Goal: Task Accomplishment & Management: Use online tool/utility

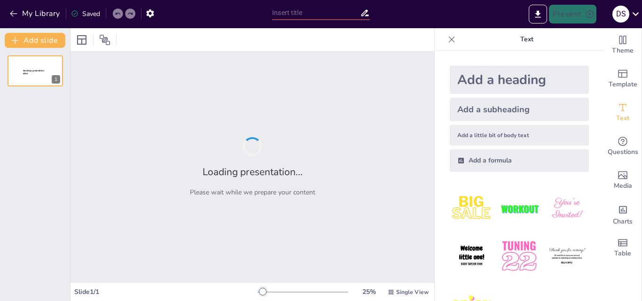
type input "Implementasi Koding dan Kecerdasan Artifisial di SMP: Laporan Praktik Baik"
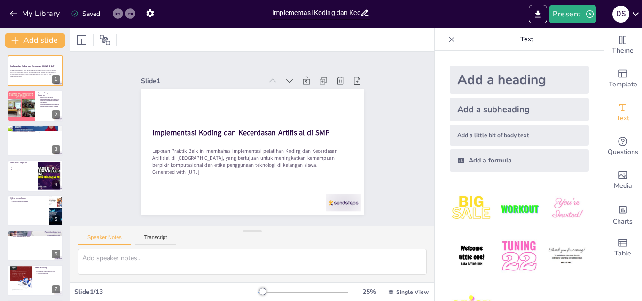
click at [485, 82] on div "Add a heading" at bounding box center [519, 80] width 139 height 28
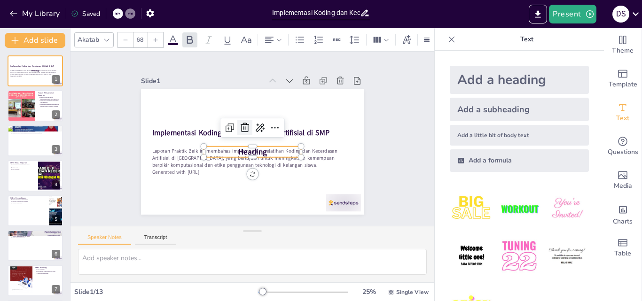
click at [241, 124] on icon at bounding box center [248, 126] width 14 height 14
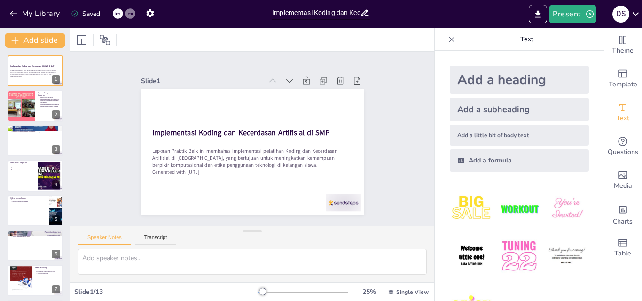
click at [556, 207] on img at bounding box center [567, 209] width 44 height 44
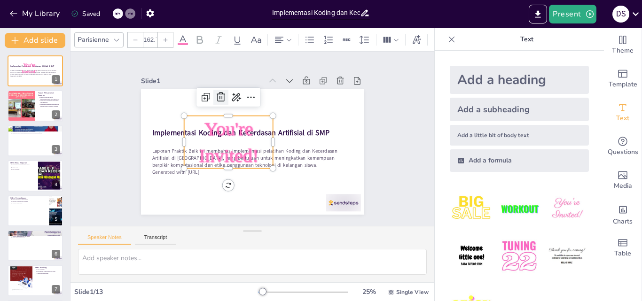
click at [233, 91] on icon at bounding box center [240, 87] width 15 height 15
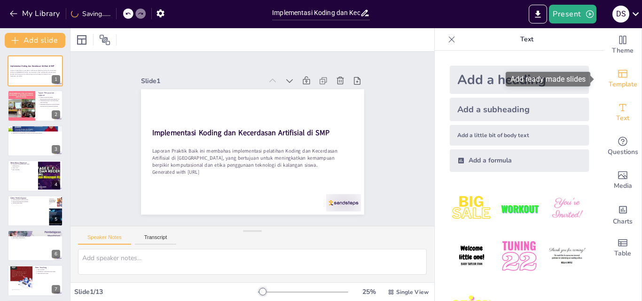
click at [616, 82] on span "Template" at bounding box center [622, 84] width 29 height 10
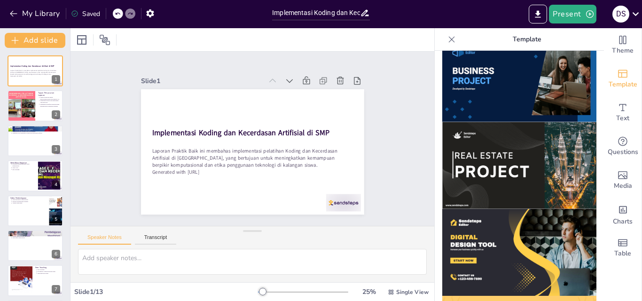
scroll to position [802, 0]
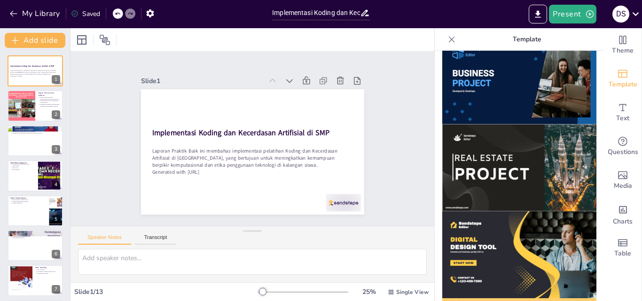
click at [490, 242] on img at bounding box center [519, 254] width 154 height 87
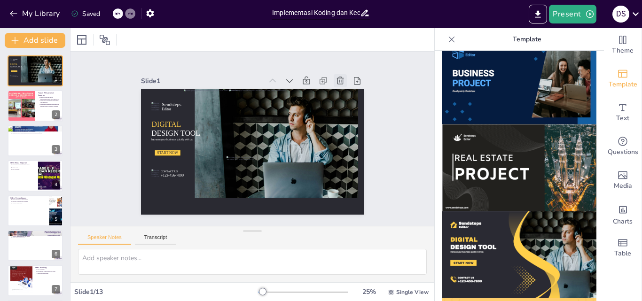
click at [345, 95] on icon at bounding box center [350, 100] width 11 height 11
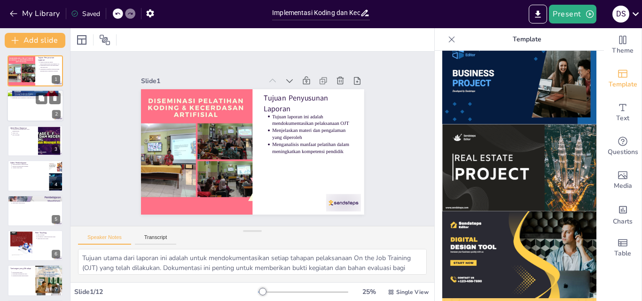
click at [37, 111] on div at bounding box center [35, 106] width 56 height 32
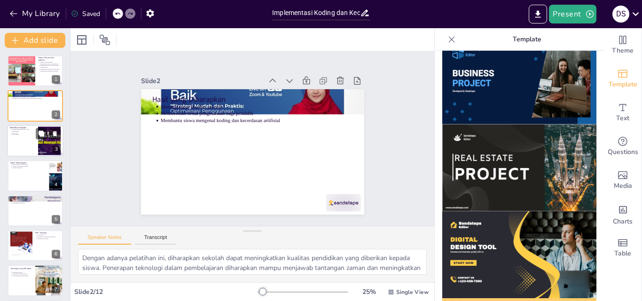
click at [31, 142] on div at bounding box center [35, 141] width 56 height 32
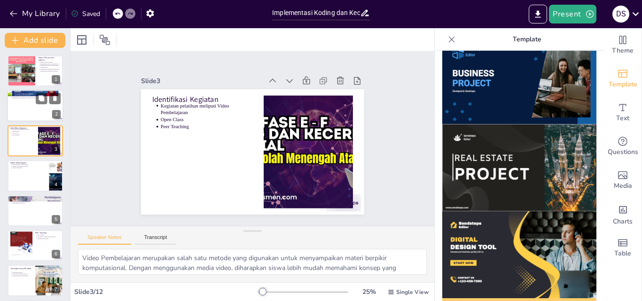
click at [28, 108] on div at bounding box center [35, 106] width 56 height 32
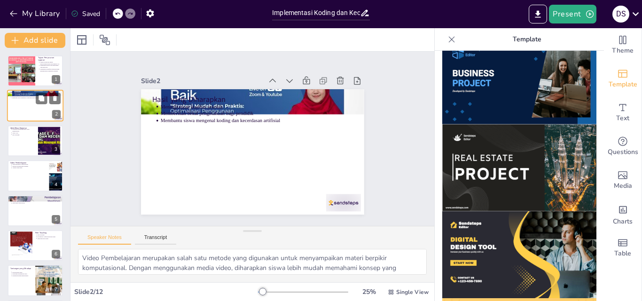
type textarea "Dengan adanya pelatihan ini, diharapkan sekolah dapat meningkatkan kualitas pen…"
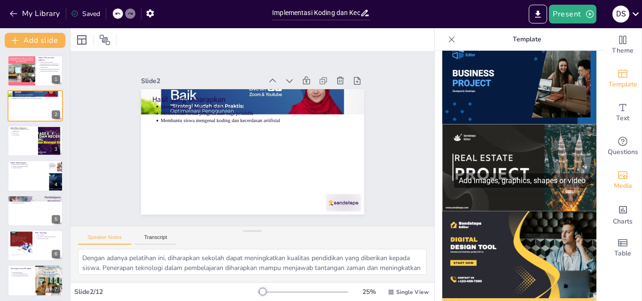
click at [619, 178] on icon "Add images, graphics, shapes or video" at bounding box center [622, 175] width 11 height 11
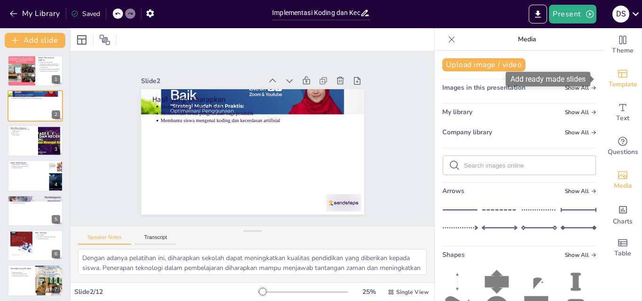
click at [618, 78] on icon "Add ready made slides" at bounding box center [622, 73] width 11 height 11
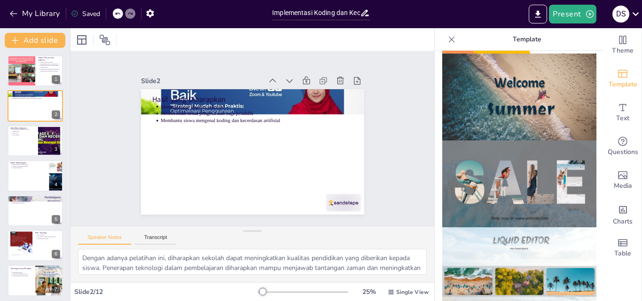
scroll to position [357, 0]
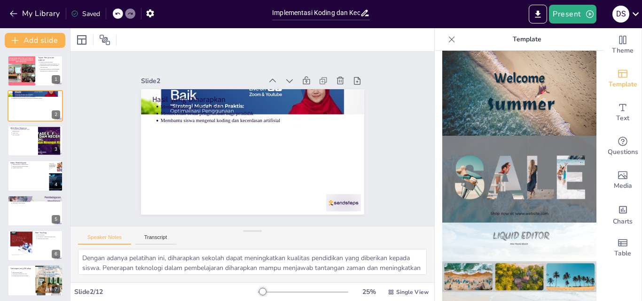
click at [514, 90] on img at bounding box center [519, 92] width 154 height 87
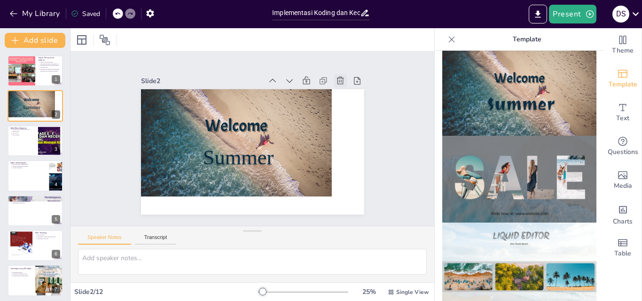
click at [350, 148] on icon at bounding box center [356, 154] width 13 height 13
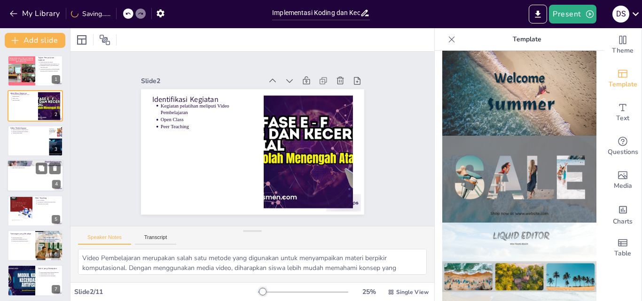
click at [39, 178] on div at bounding box center [35, 176] width 56 height 32
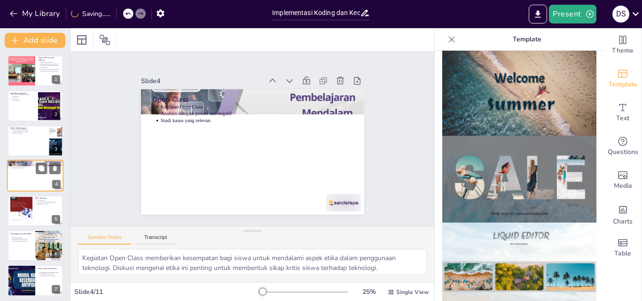
scroll to position [1, 0]
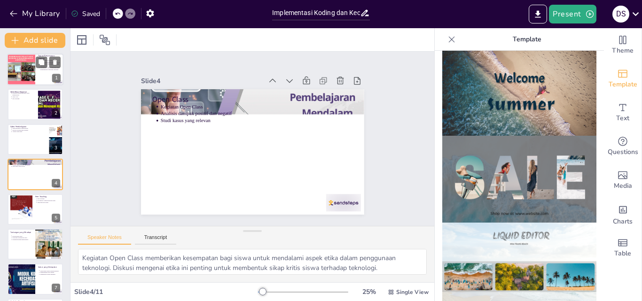
click at [23, 68] on div at bounding box center [21, 70] width 40 height 32
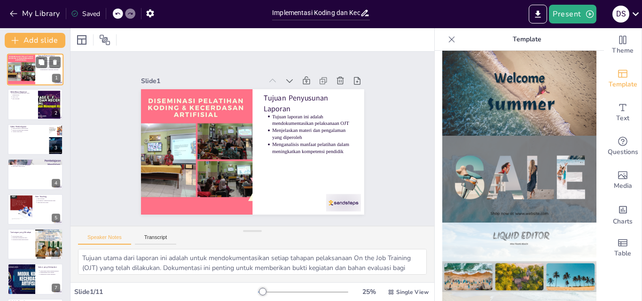
scroll to position [0, 0]
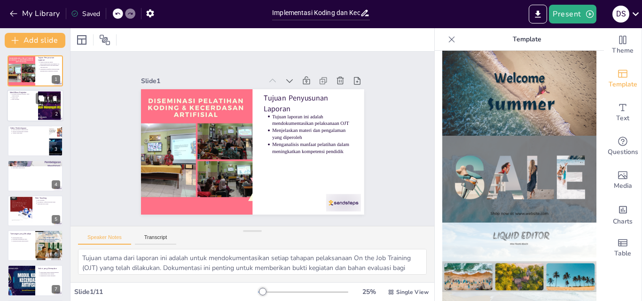
click at [19, 101] on div at bounding box center [35, 106] width 56 height 32
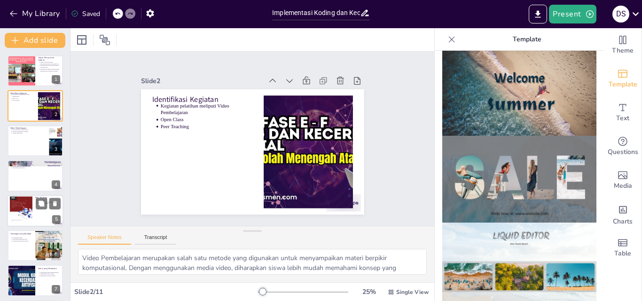
click at [27, 202] on div at bounding box center [21, 211] width 23 height 30
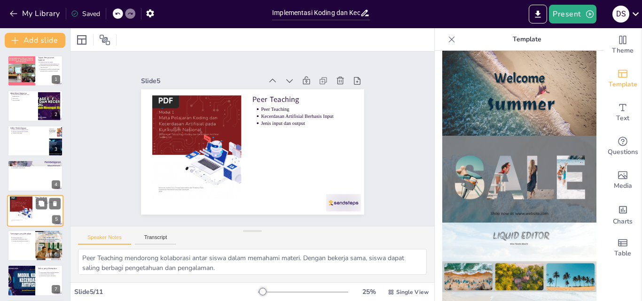
scroll to position [36, 0]
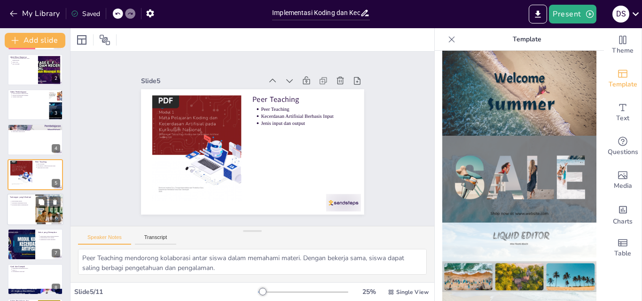
click at [18, 205] on p "Kebutuhan media pembelajaran" at bounding box center [22, 205] width 21 height 2
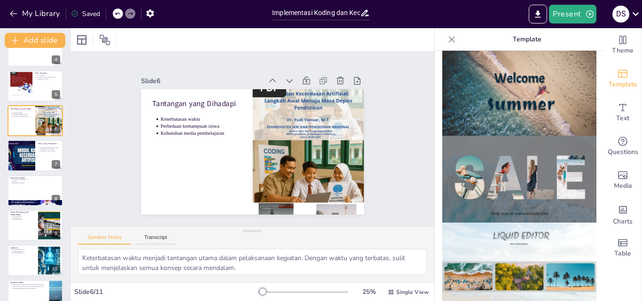
scroll to position [142, 0]
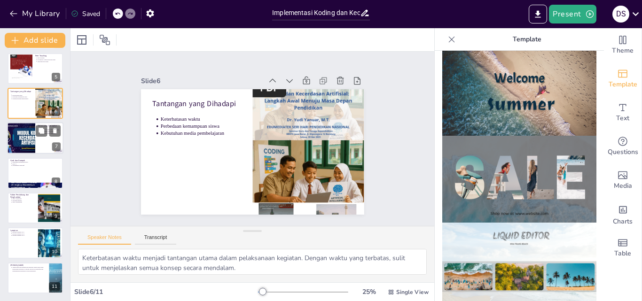
click at [32, 143] on div at bounding box center [21, 139] width 56 height 32
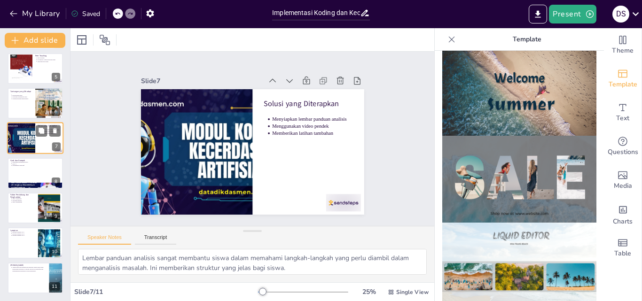
scroll to position [106, 0]
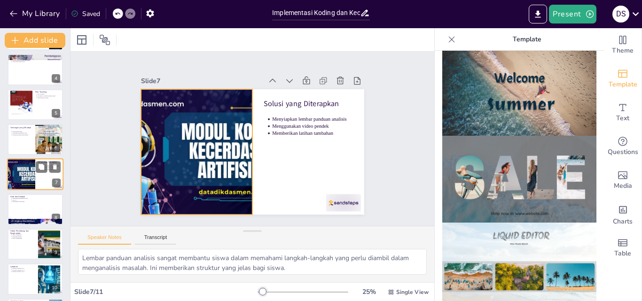
click at [35, 179] on div at bounding box center [21, 175] width 56 height 32
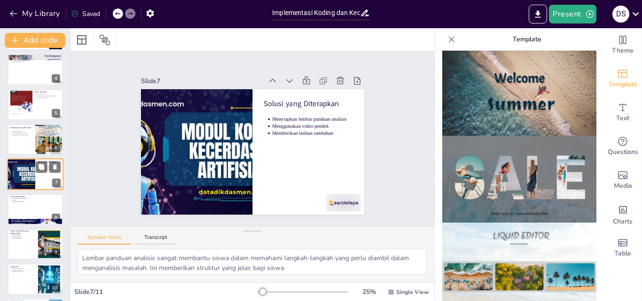
click at [35, 179] on div at bounding box center [21, 175] width 56 height 32
click at [34, 219] on div at bounding box center [35, 222] width 56 height 32
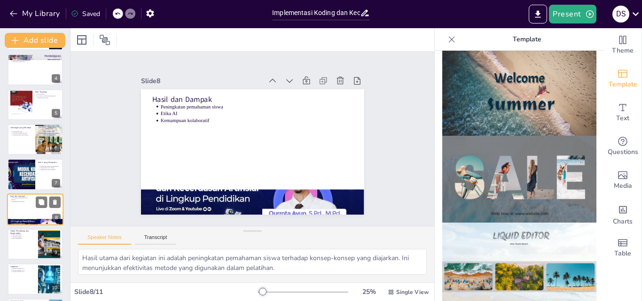
scroll to position [141, 0]
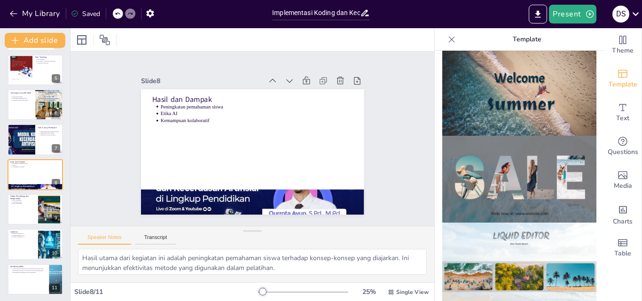
click at [29, 260] on div "Tujuan Penyusunan Laporan Tujuan laporan ini adalah mendokumentasikan pelaksana…" at bounding box center [35, 104] width 70 height 381
click at [31, 248] on div at bounding box center [35, 245] width 56 height 32
type textarea "Rencana kegiatan OJT 1 berfokus pada Video Pembelajaran yang bertujuan untuk me…"
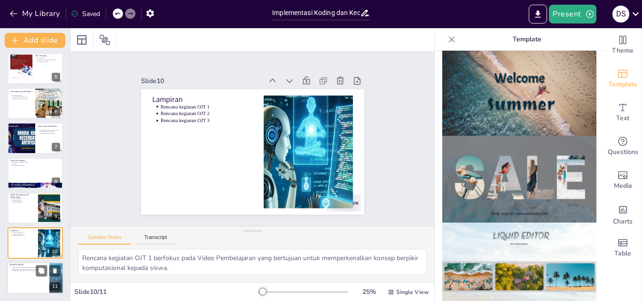
click at [34, 283] on div at bounding box center [35, 278] width 56 height 32
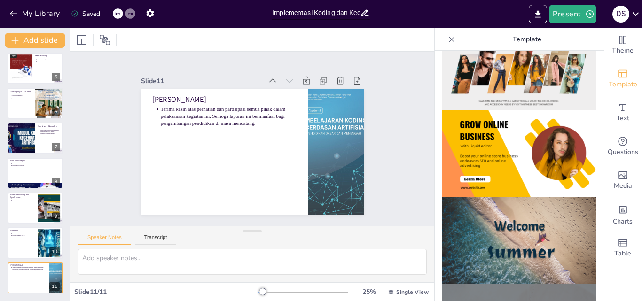
scroll to position [202, 0]
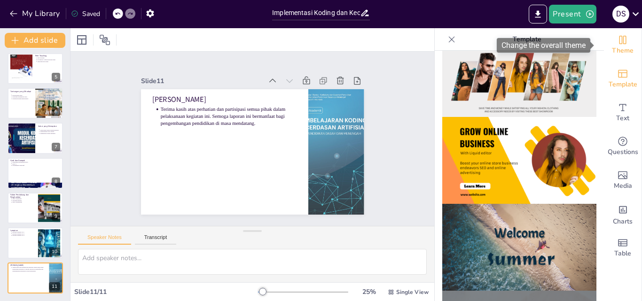
click at [614, 49] on span "Theme" at bounding box center [623, 51] width 22 height 10
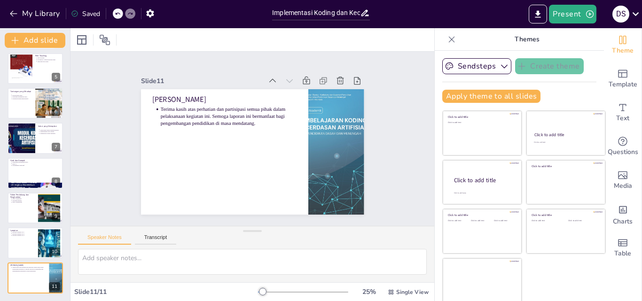
scroll to position [2, 0]
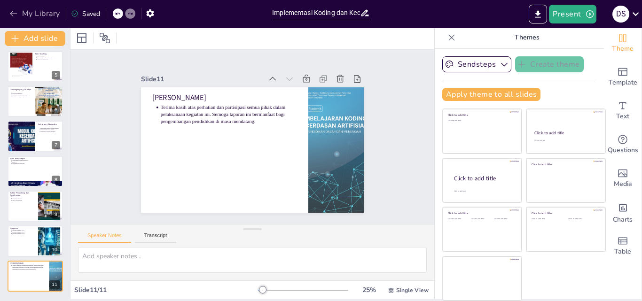
click at [16, 14] on icon "button" at bounding box center [13, 13] width 9 height 9
